Goal: Find specific page/section: Find specific page/section

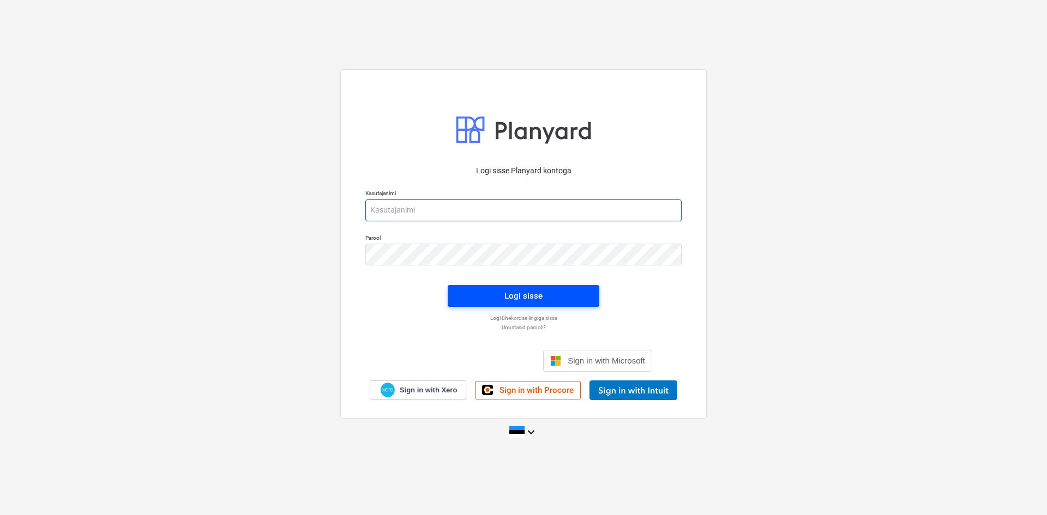
type input "[EMAIL_ADDRESS][DOMAIN_NAME]"
click at [531, 294] on div "Logi sisse" at bounding box center [523, 296] width 38 height 14
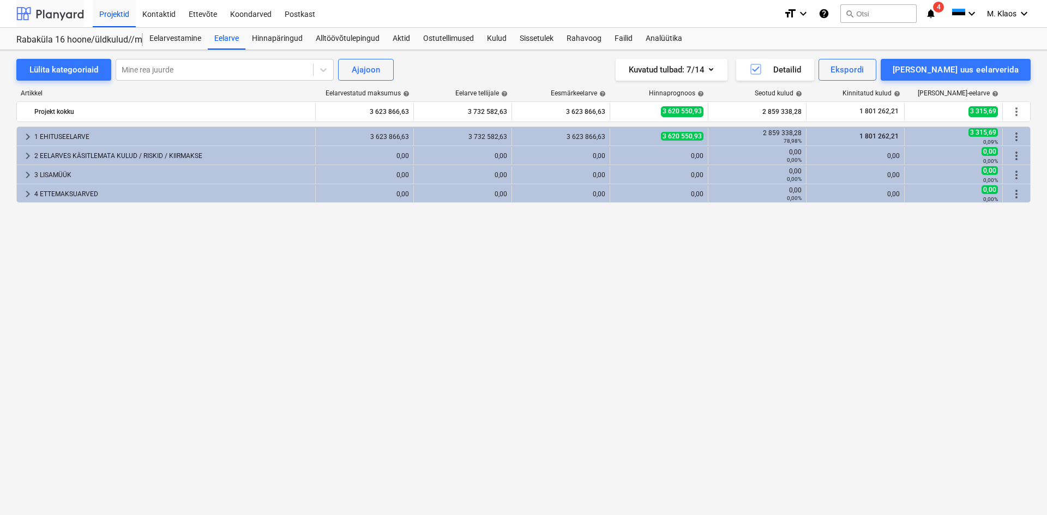
click at [57, 16] on div at bounding box center [50, 13] width 68 height 27
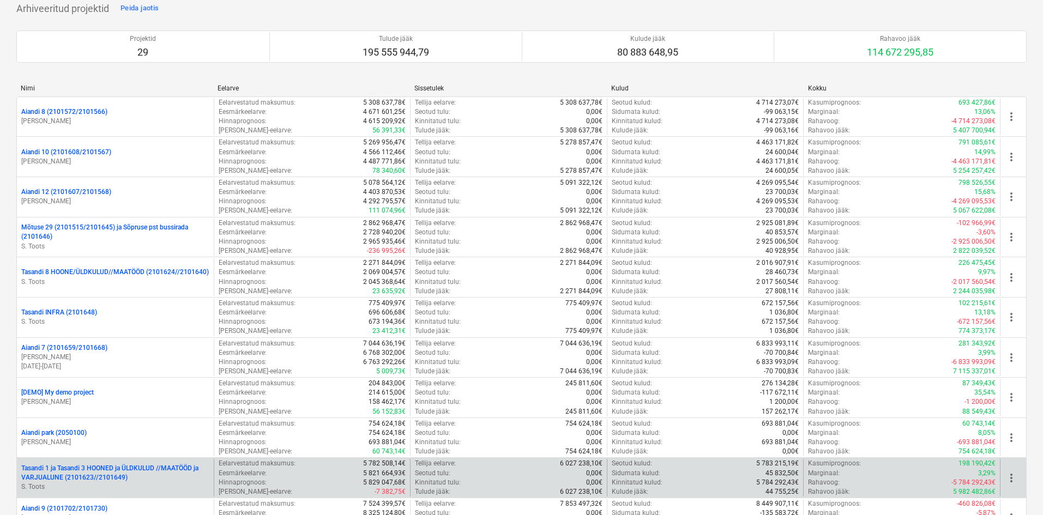
scroll to position [891, 0]
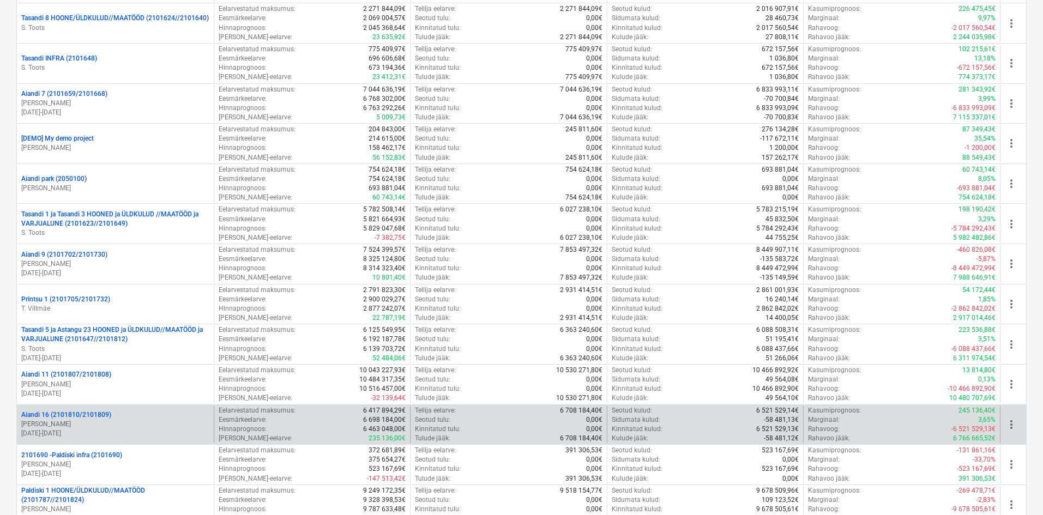
click at [82, 414] on p "Aiandi 16 (2101810/2101809)" at bounding box center [66, 415] width 90 height 9
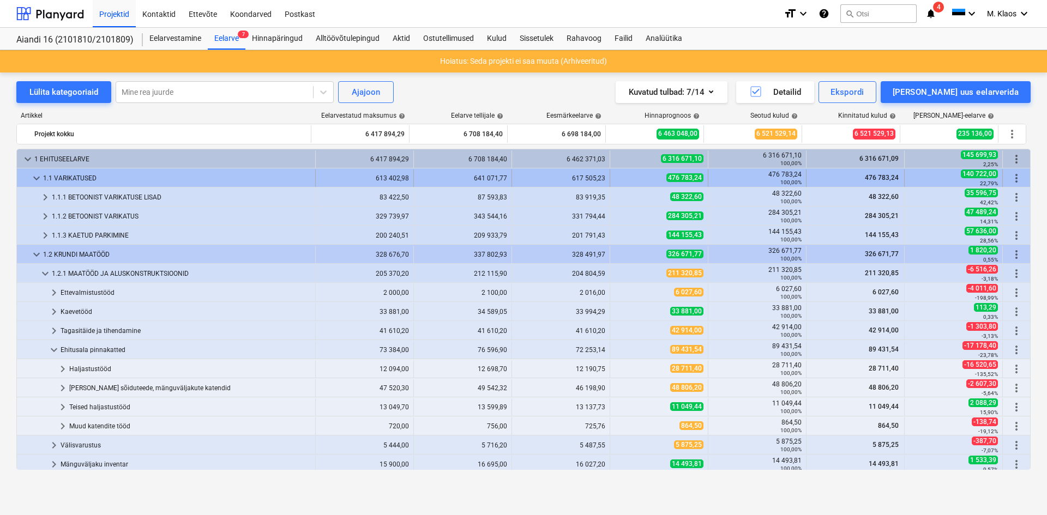
click at [34, 176] on span "keyboard_arrow_down" at bounding box center [36, 178] width 13 height 13
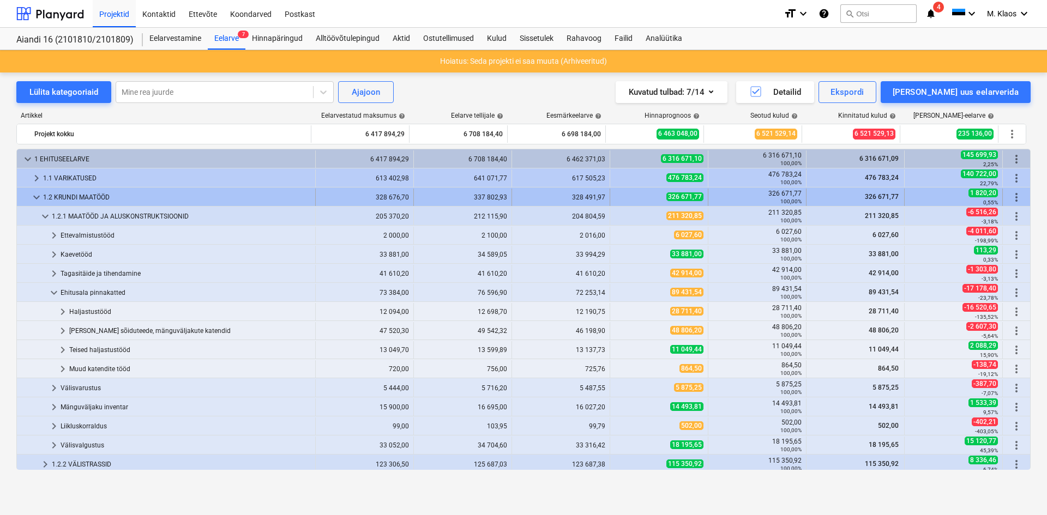
click at [38, 199] on span "keyboard_arrow_down" at bounding box center [36, 197] width 13 height 13
